Goal: Browse casually: Explore the website without a specific task or goal

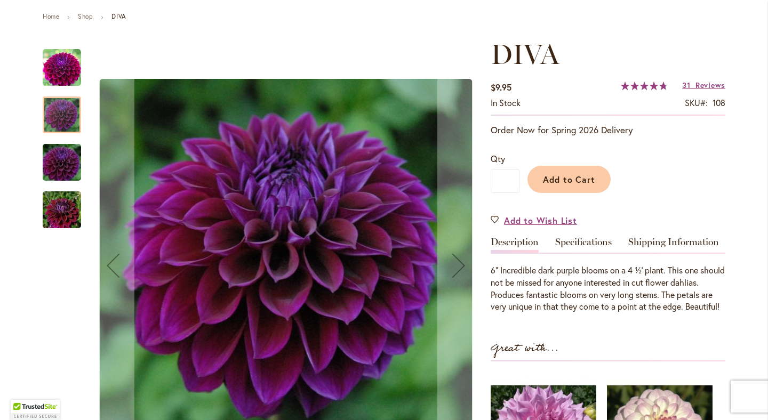
scroll to position [117, 0]
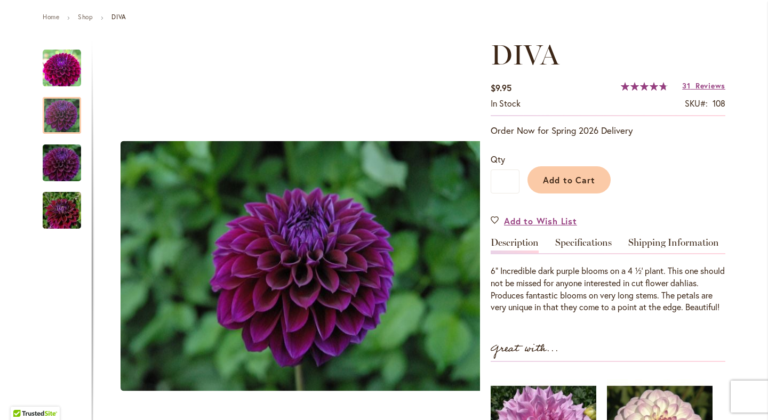
drag, startPoint x: 293, startPoint y: 198, endPoint x: -125, endPoint y: 148, distance: 420.3
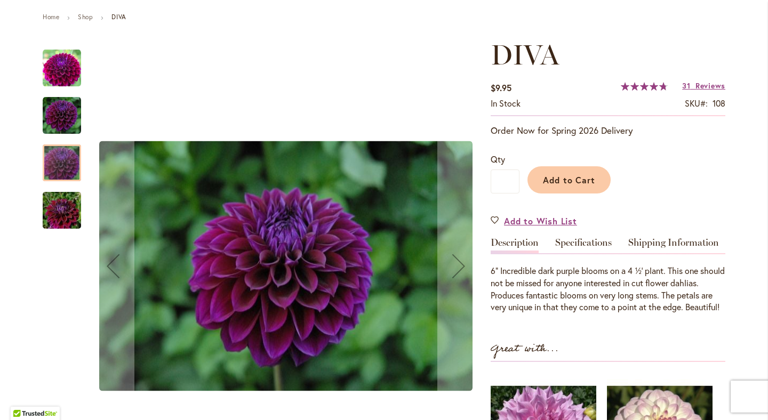
click at [66, 68] on img "Diva" at bounding box center [62, 68] width 38 height 38
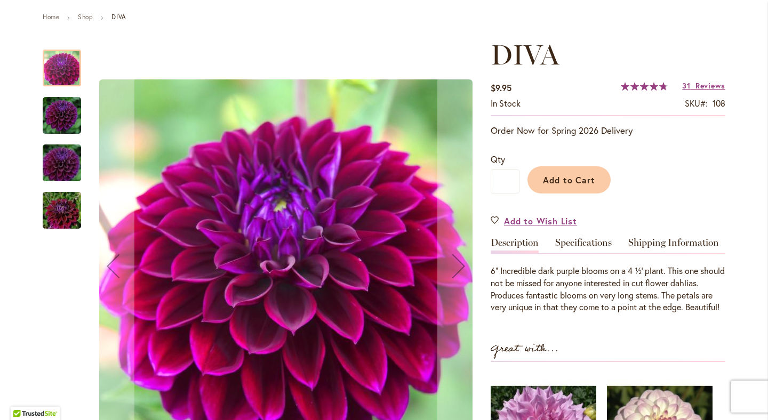
click at [62, 110] on img "Diva" at bounding box center [62, 115] width 38 height 38
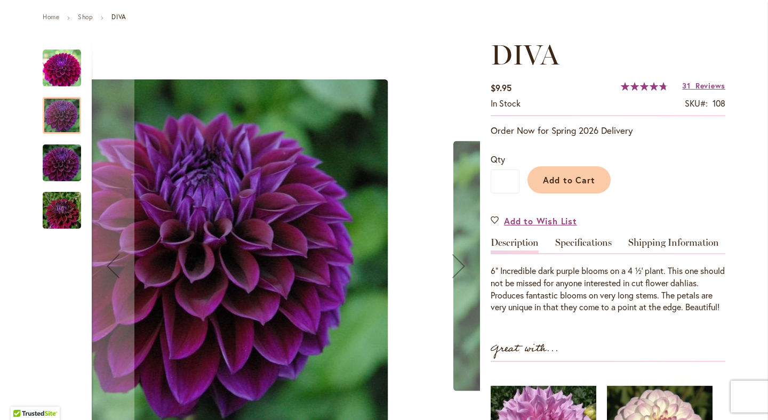
drag, startPoint x: 255, startPoint y: 224, endPoint x: 273, endPoint y: 167, distance: 59.3
click at [273, 167] on img "Diva" at bounding box center [201, 265] width 373 height 373
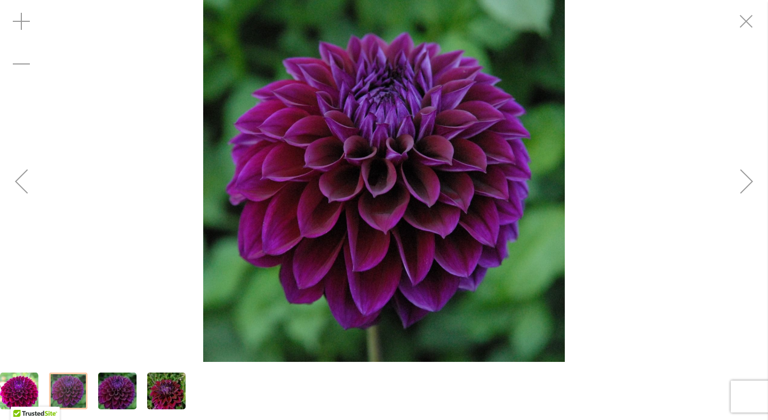
click at [68, 385] on div at bounding box center [68, 391] width 38 height 37
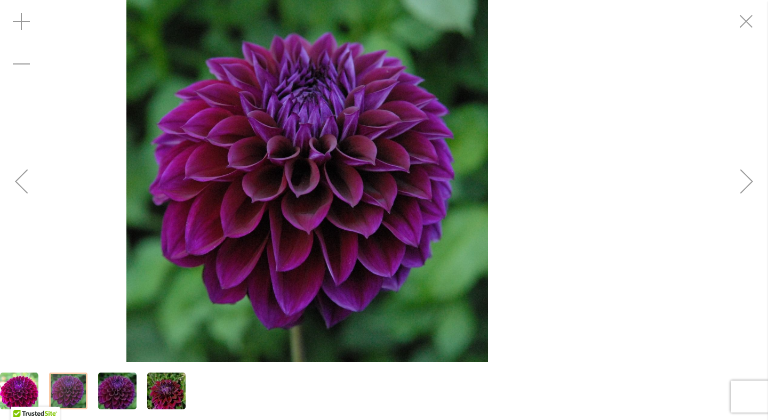
drag, startPoint x: 366, startPoint y: 140, endPoint x: 296, endPoint y: 171, distance: 76.4
click at [296, 171] on img "Diva" at bounding box center [306, 181] width 361 height 362
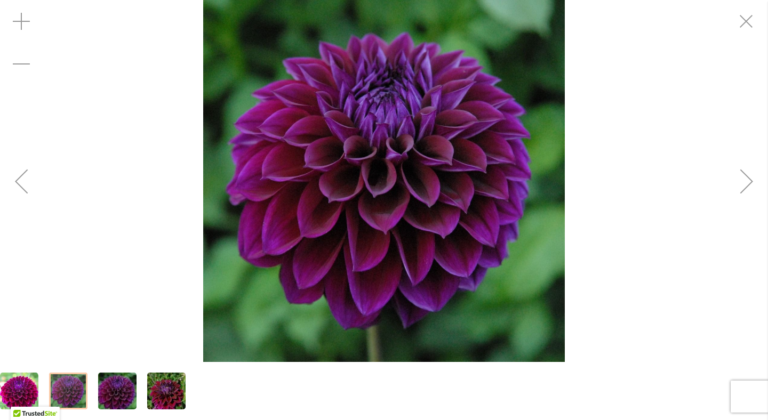
click at [296, 171] on img "Diva" at bounding box center [383, 181] width 361 height 362
click at [344, 171] on img "Diva" at bounding box center [383, 181] width 361 height 362
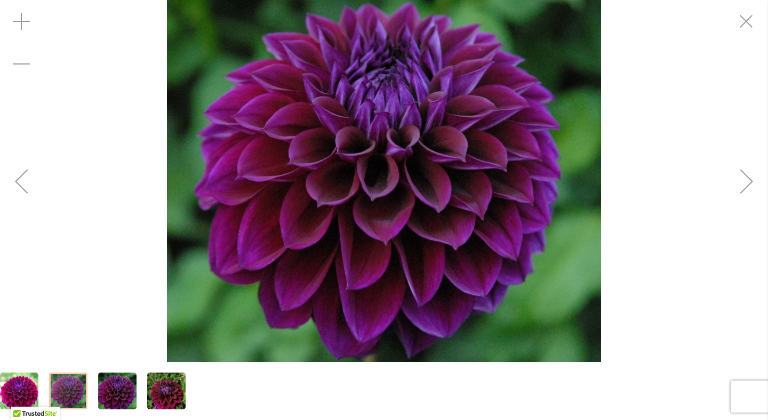
click at [158, 391] on img "Diva" at bounding box center [166, 391] width 77 height 51
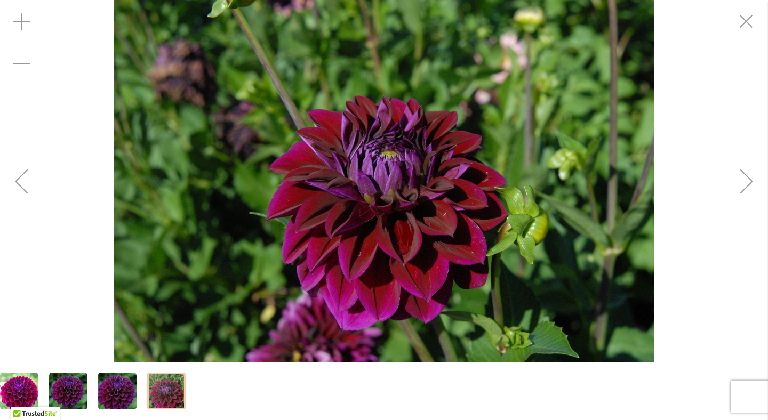
click at [79, 398] on img "Diva" at bounding box center [68, 391] width 38 height 38
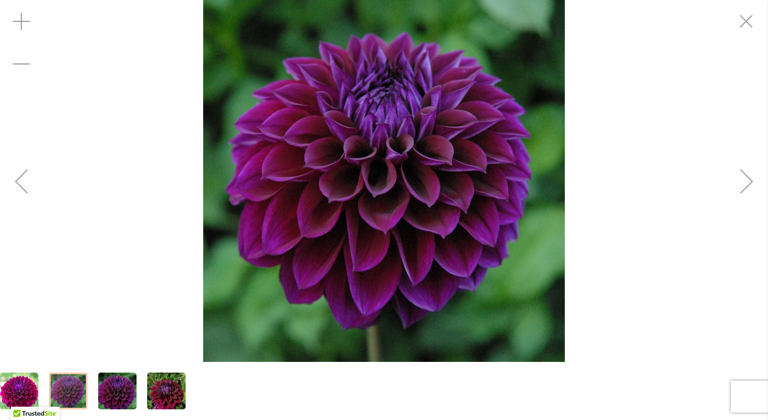
click at [175, 391] on img "Diva" at bounding box center [166, 391] width 77 height 51
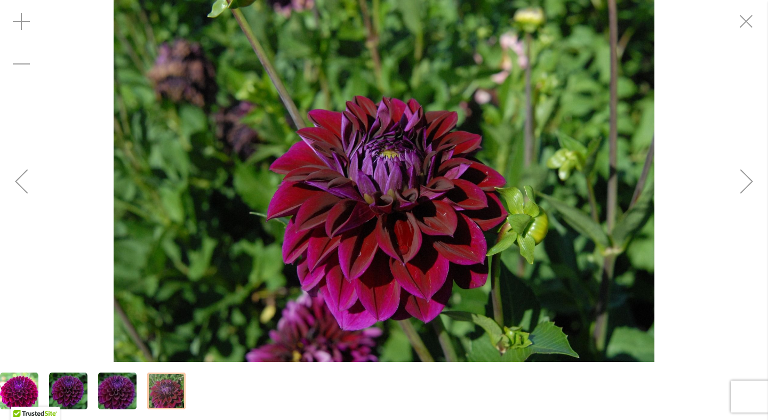
click at [33, 375] on img "Diva" at bounding box center [19, 391] width 38 height 38
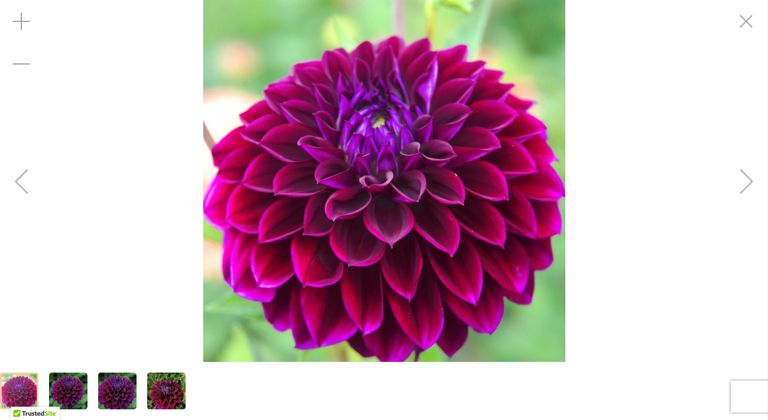
drag, startPoint x: 67, startPoint y: 389, endPoint x: 170, endPoint y: 377, distance: 104.1
click at [170, 376] on div at bounding box center [93, 391] width 186 height 58
click at [22, 71] on div "Zoom out" at bounding box center [21, 64] width 43 height 43
click at [28, 68] on div "Zoom out" at bounding box center [21, 64] width 43 height 43
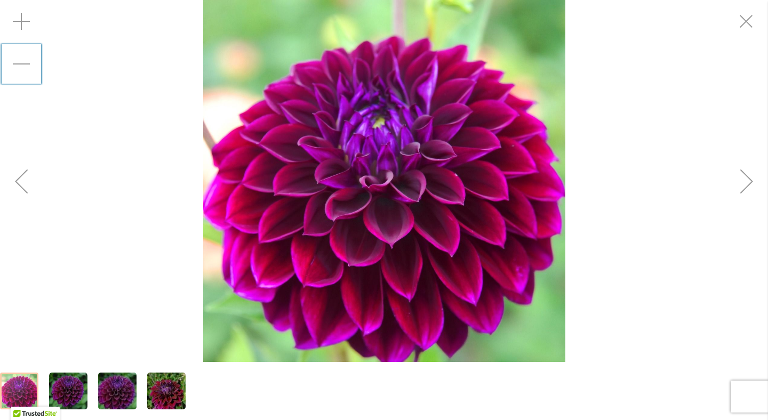
click at [160, 390] on img "Diva" at bounding box center [166, 391] width 77 height 51
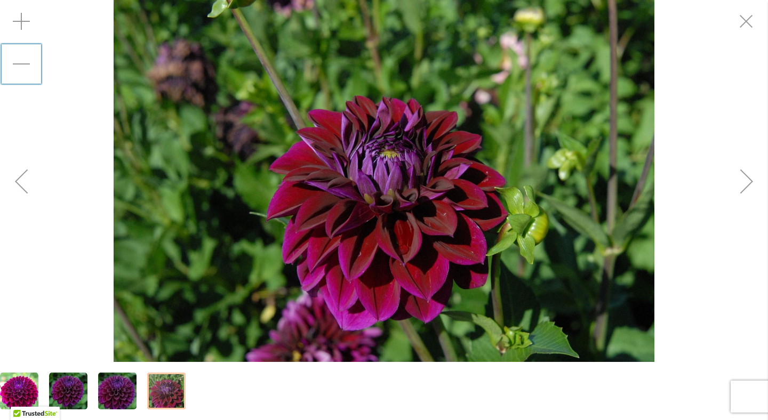
click at [130, 390] on img "Diva" at bounding box center [117, 391] width 77 height 51
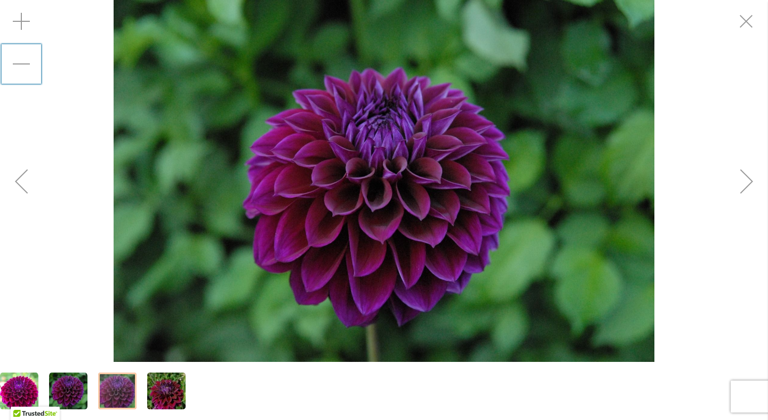
click at [82, 391] on img "Diva" at bounding box center [68, 391] width 38 height 38
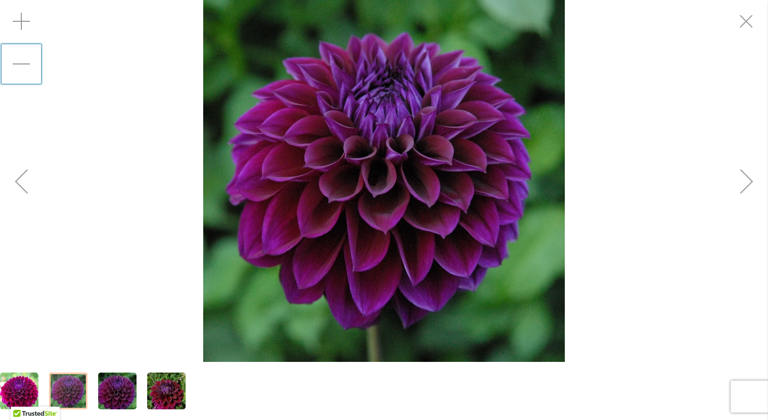
click at [31, 375] on img "Diva" at bounding box center [19, 391] width 38 height 38
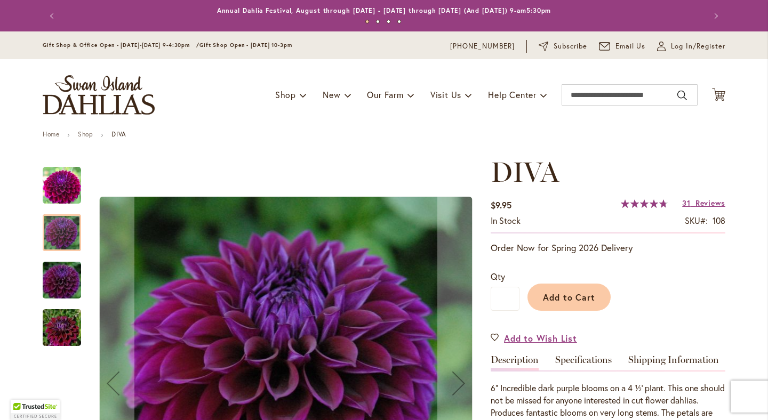
click at [57, 227] on div at bounding box center [62, 232] width 38 height 37
click at [68, 277] on img "Diva" at bounding box center [61, 280] width 77 height 51
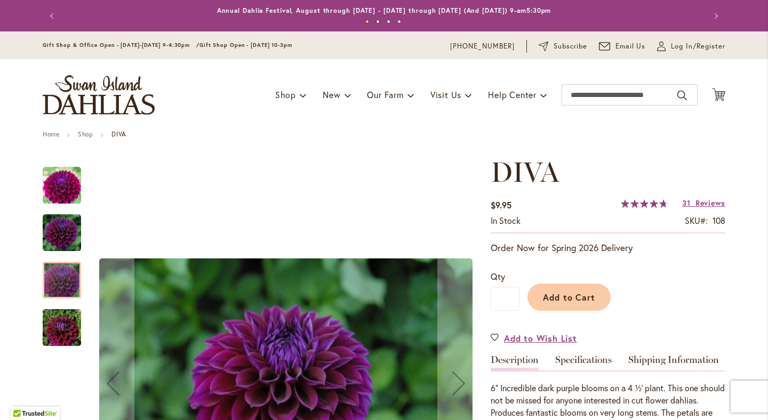
click at [68, 317] on img "Diva" at bounding box center [61, 327] width 77 height 51
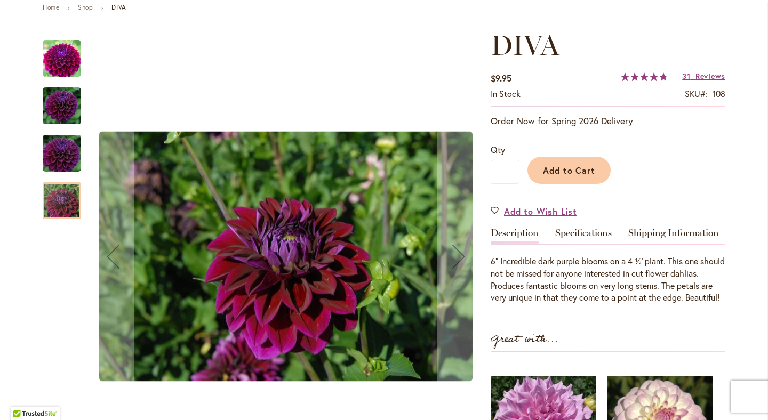
scroll to position [128, 0]
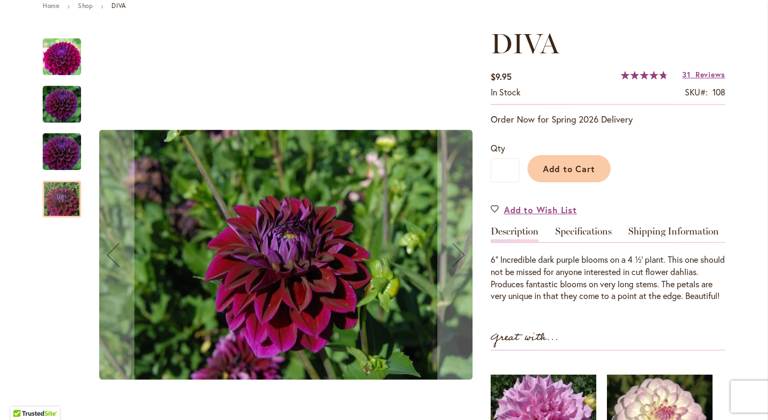
click at [66, 44] on img "Diva" at bounding box center [62, 57] width 38 height 38
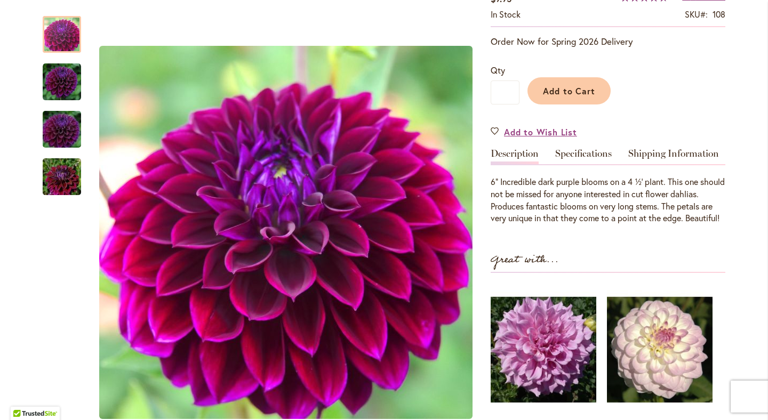
scroll to position [206, 0]
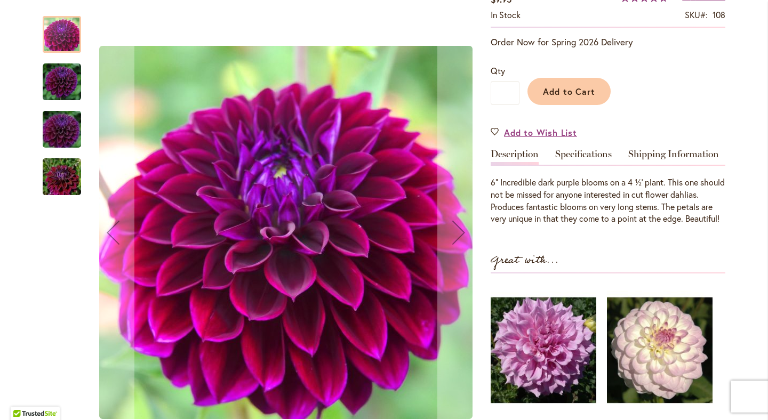
click at [68, 179] on img "Diva" at bounding box center [61, 176] width 77 height 51
